Goal: Transaction & Acquisition: Purchase product/service

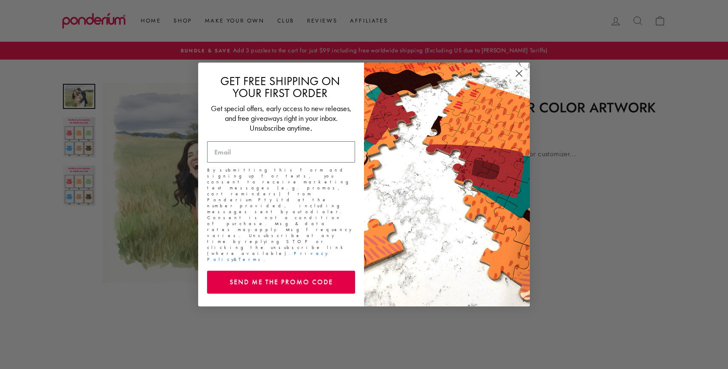
click at [519, 78] on circle "Close dialog" at bounding box center [519, 73] width 14 height 14
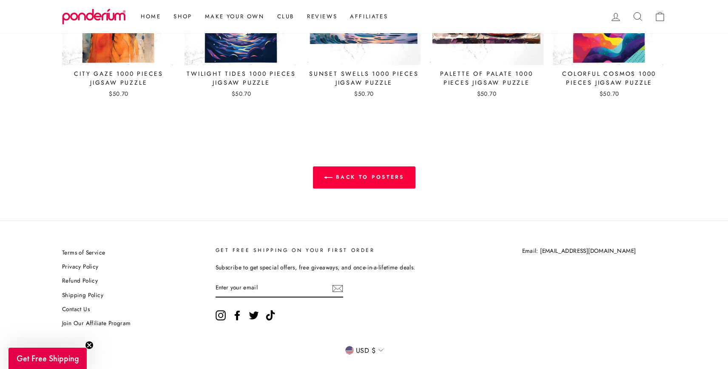
scroll to position [761, 0]
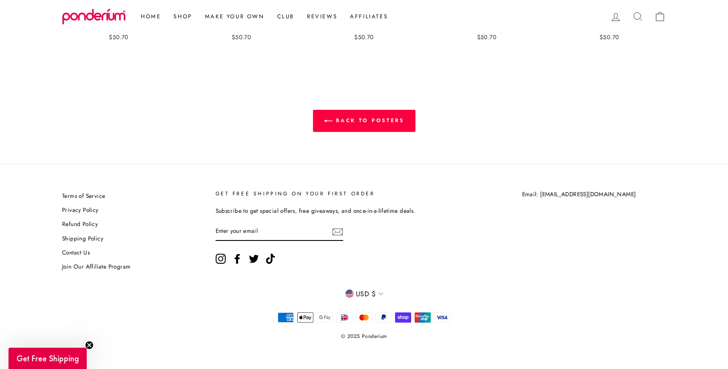
click at [75, 359] on span "Get Free Shipping" at bounding box center [48, 358] width 63 height 11
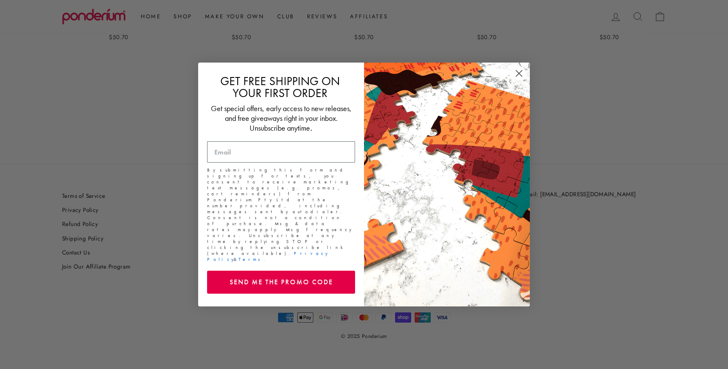
click at [515, 77] on circle "Close dialog" at bounding box center [519, 73] width 14 height 14
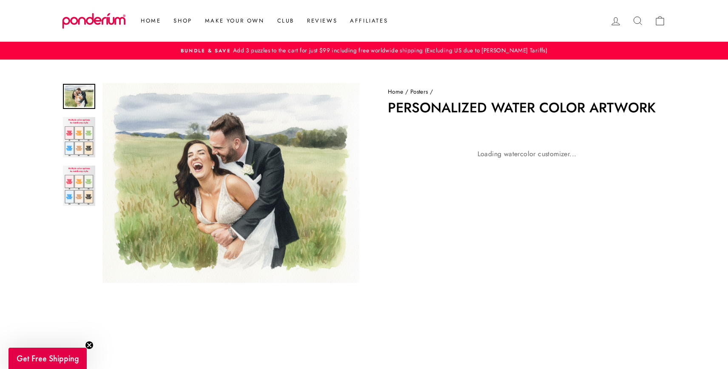
scroll to position [1, 0]
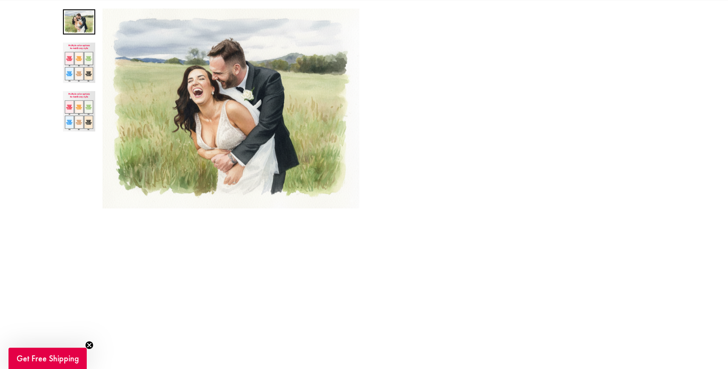
scroll to position [121, 0]
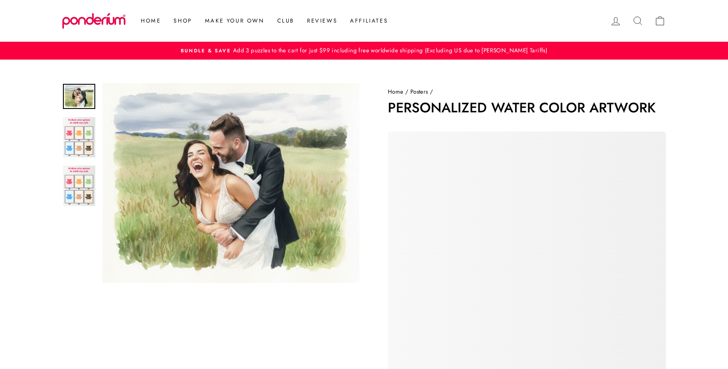
scroll to position [121, 0]
